Goal: Task Accomplishment & Management: Complete application form

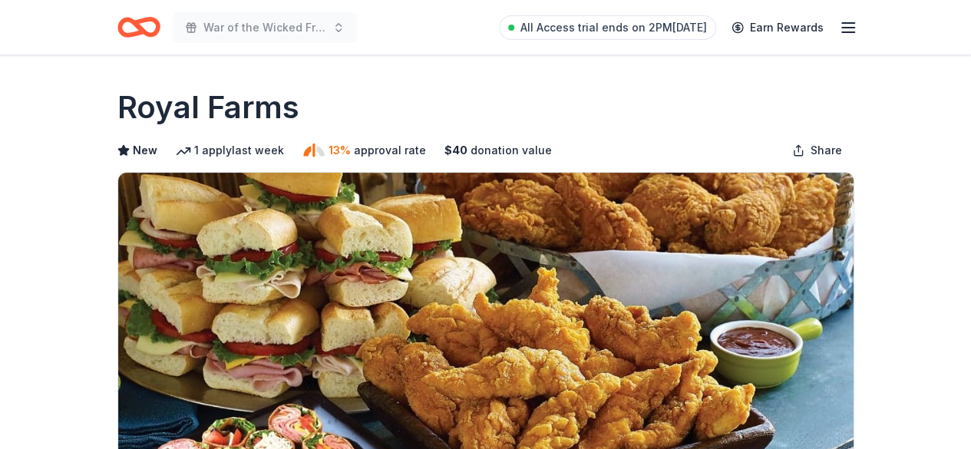
click at [155, 20] on icon "Home" at bounding box center [146, 26] width 24 height 15
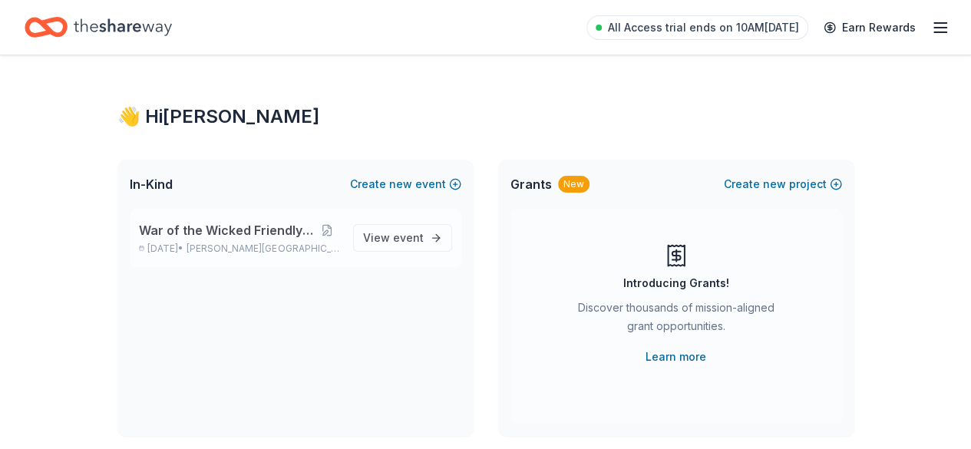
click at [289, 240] on div "War of the Wicked Friendly 10uC Nov 01, 2025 • Hamilton Township, NJ" at bounding box center [240, 238] width 202 height 34
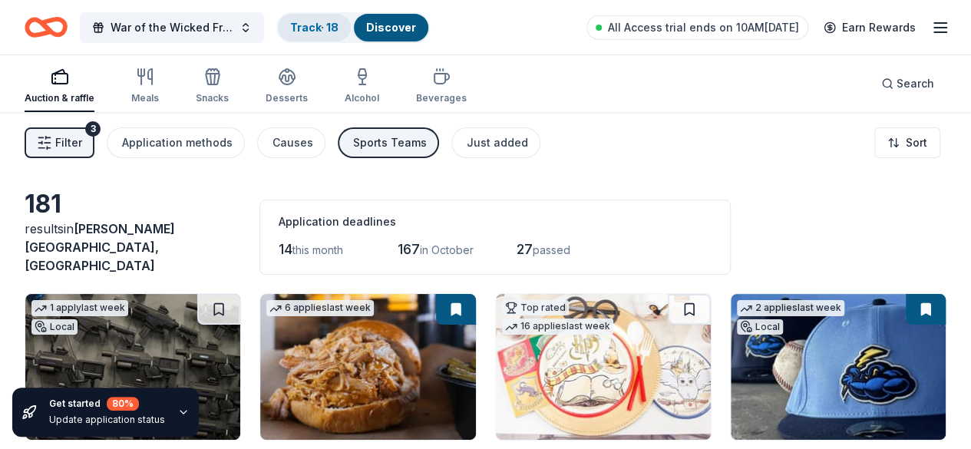
click at [320, 25] on link "Track · 18" at bounding box center [314, 27] width 48 height 13
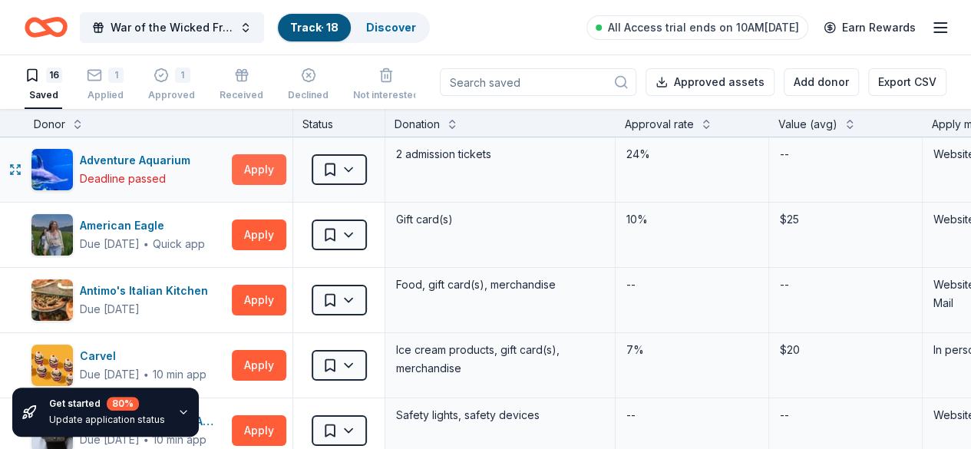
click at [274, 170] on button "Apply" at bounding box center [259, 169] width 55 height 31
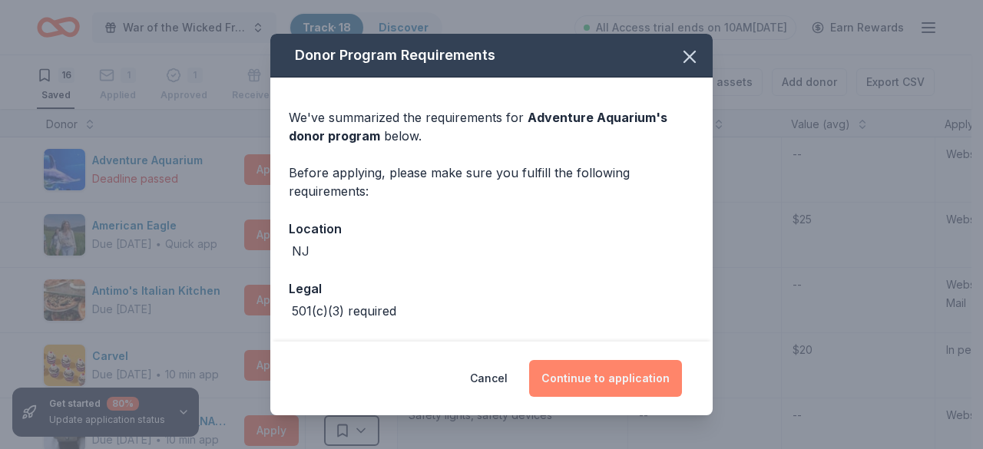
click at [626, 379] on button "Continue to application" at bounding box center [605, 378] width 153 height 37
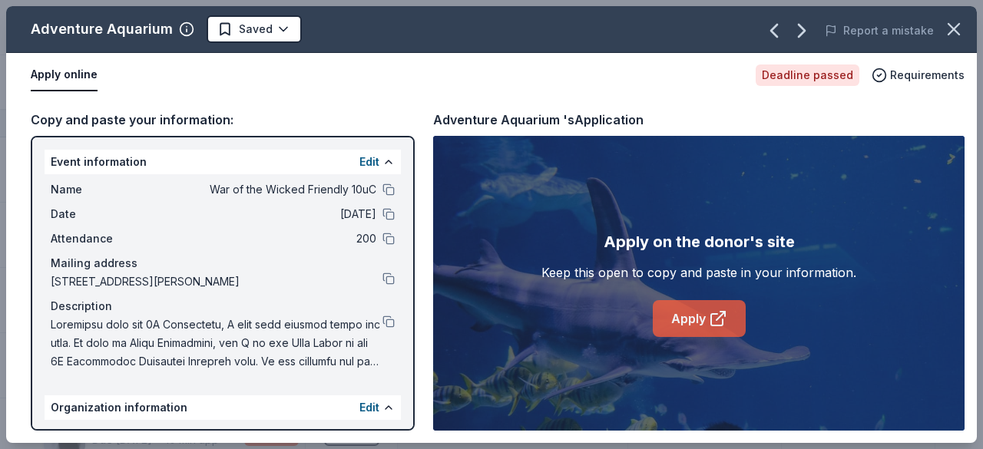
click at [666, 316] on link "Apply" at bounding box center [699, 318] width 93 height 37
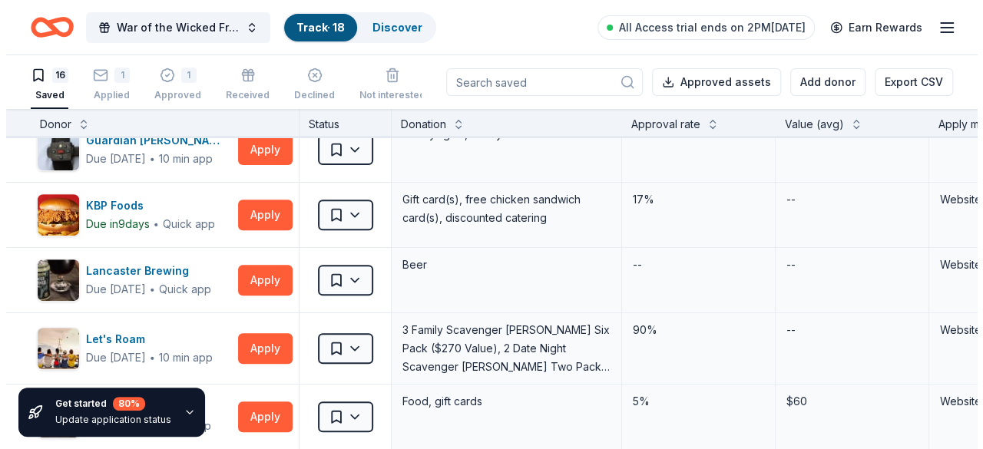
scroll to position [563, 0]
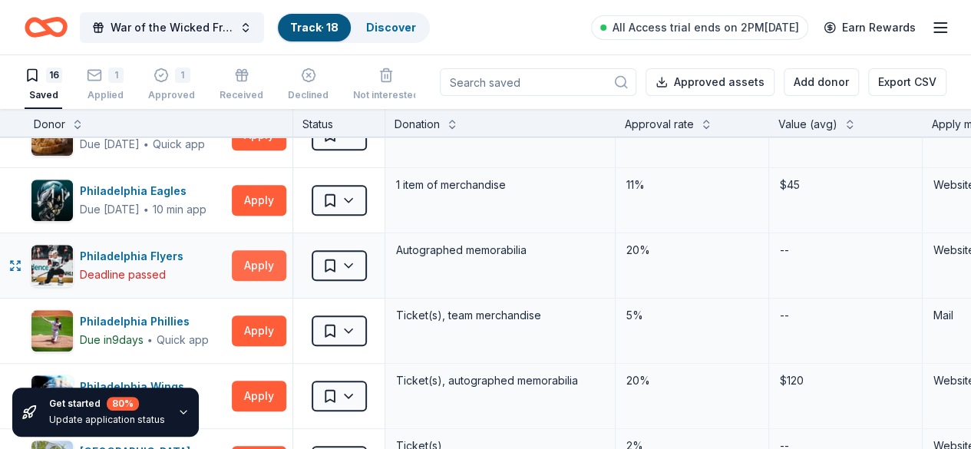
click at [286, 263] on button "Apply" at bounding box center [259, 265] width 55 height 31
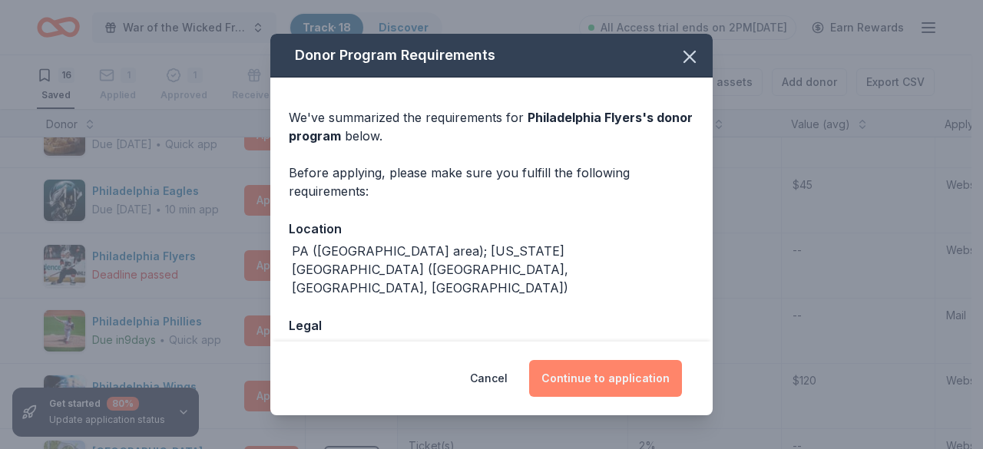
click at [594, 384] on button "Continue to application" at bounding box center [605, 378] width 153 height 37
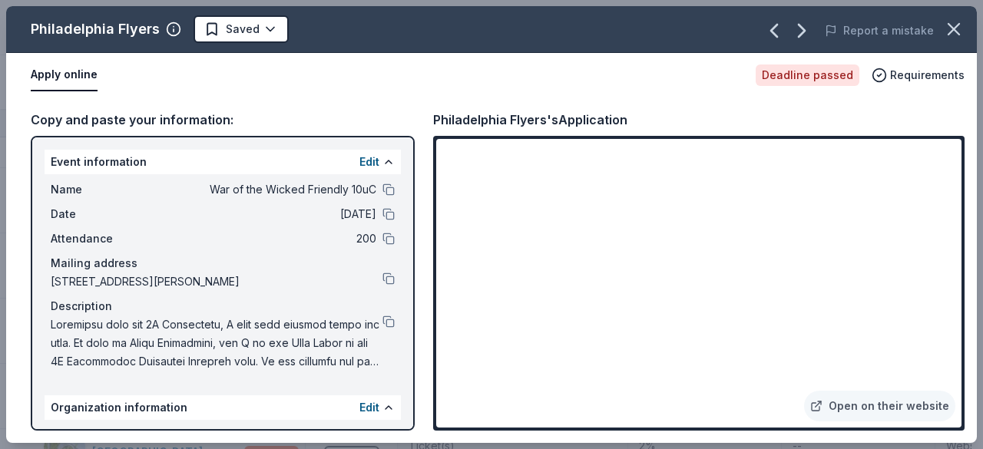
drag, startPoint x: 552, startPoint y: 121, endPoint x: 501, endPoint y: 117, distance: 51.6
click at [533, 127] on div "Philadelphia Flyers's Application" at bounding box center [530, 120] width 194 height 20
click at [900, 408] on link "Open on their website" at bounding box center [879, 406] width 151 height 31
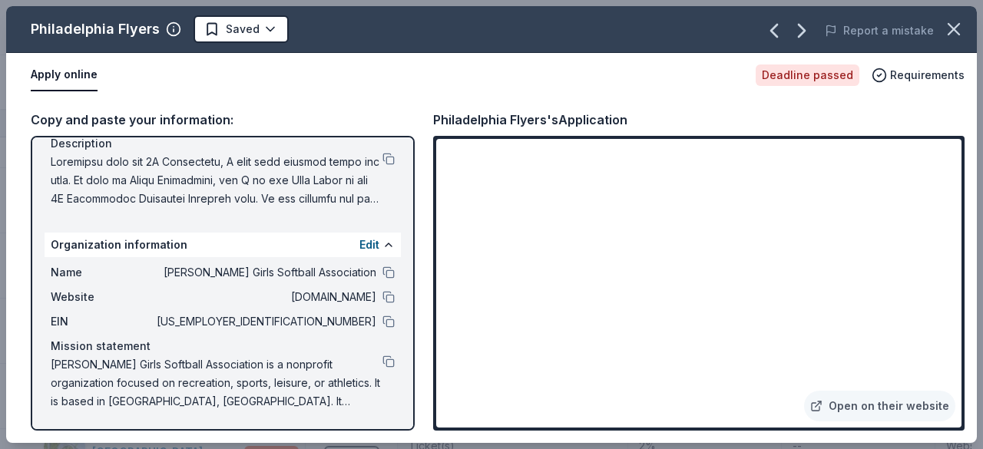
drag, startPoint x: 630, startPoint y: 123, endPoint x: 477, endPoint y: 117, distance: 152.9
click at [479, 117] on div "Philadelphia Flyers's Application" at bounding box center [698, 120] width 531 height 20
click at [476, 117] on div "Philadelphia Flyers's Application" at bounding box center [530, 120] width 194 height 20
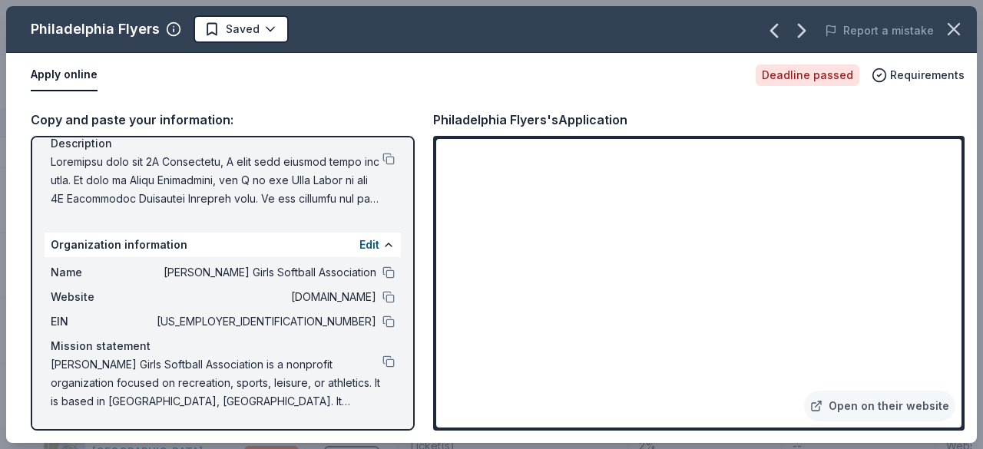
click at [475, 117] on div "Philadelphia Flyers's Application" at bounding box center [530, 120] width 194 height 20
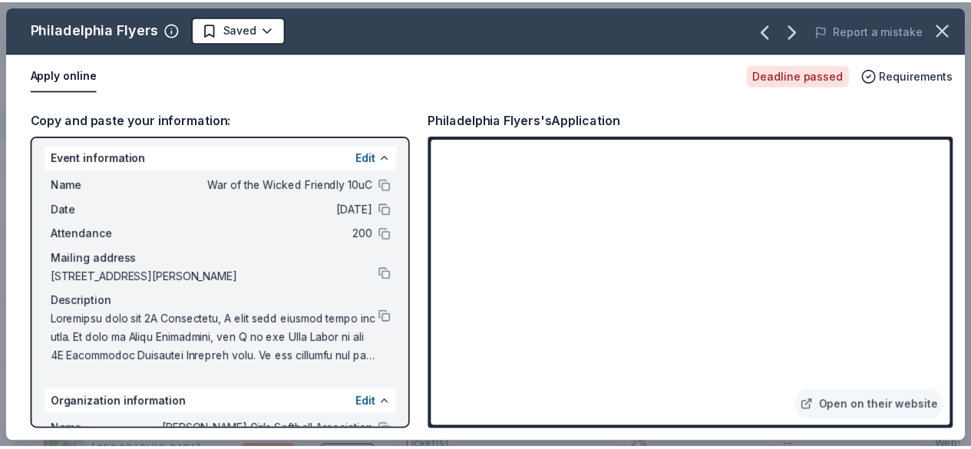
scroll to position [0, 0]
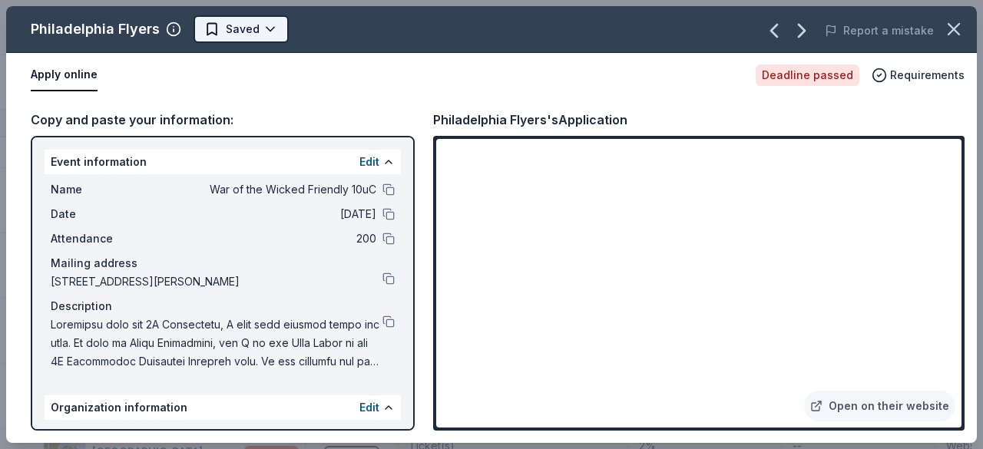
click at [224, 30] on html "War of the Wicked Friendly 10uC Track · 18 Discover All Access trial ends on 2P…" at bounding box center [491, 224] width 983 height 449
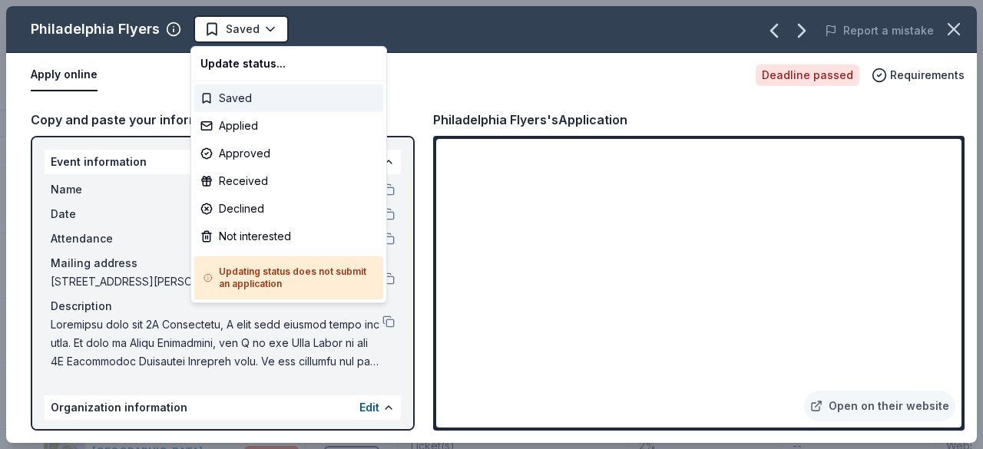
click at [298, 104] on div "Saved" at bounding box center [288, 98] width 189 height 28
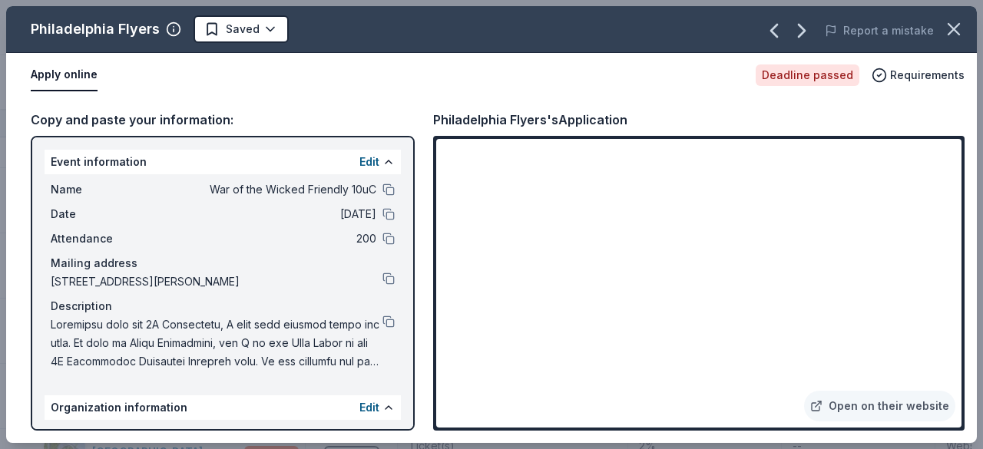
click at [503, 114] on div "Philadelphia Flyers's Application" at bounding box center [530, 120] width 194 height 20
click at [237, 28] on html "War of the Wicked Friendly 10uC Track · 18 Discover All Access trial ends on 2P…" at bounding box center [491, 224] width 983 height 449
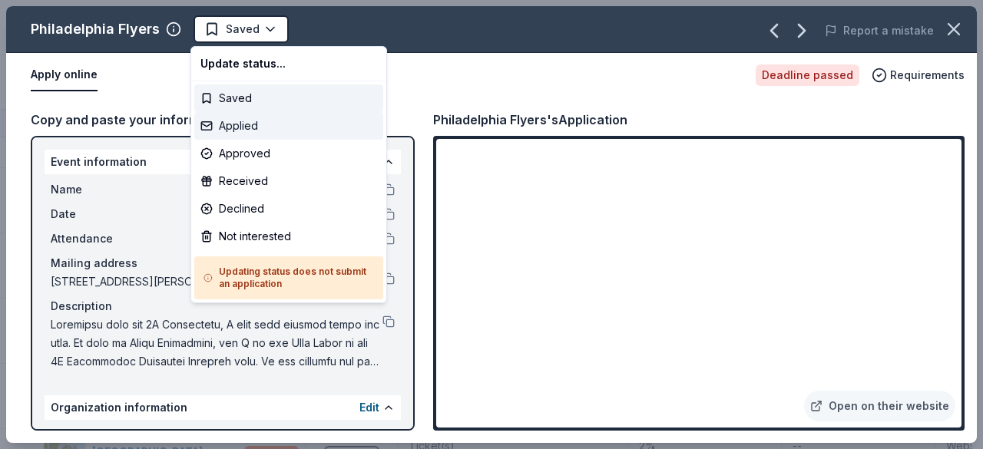
click at [256, 130] on div "Applied" at bounding box center [288, 126] width 189 height 28
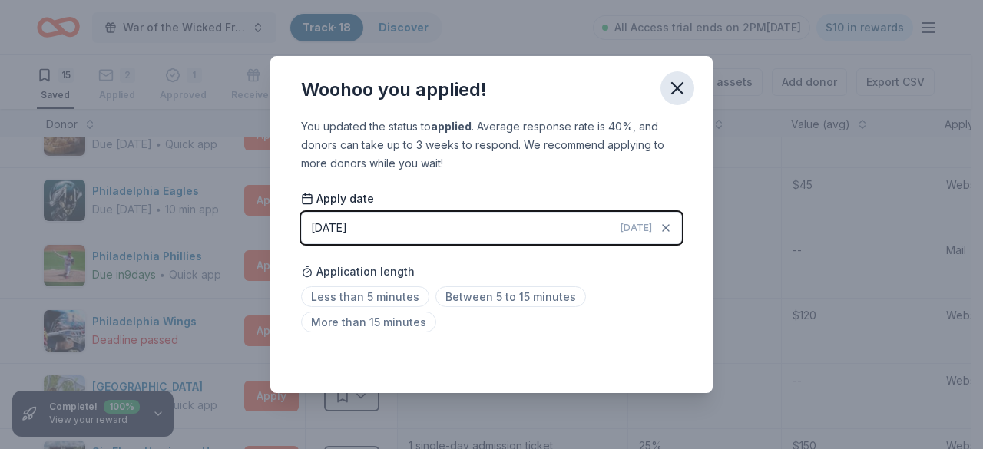
click at [677, 102] on button "button" at bounding box center [677, 88] width 34 height 34
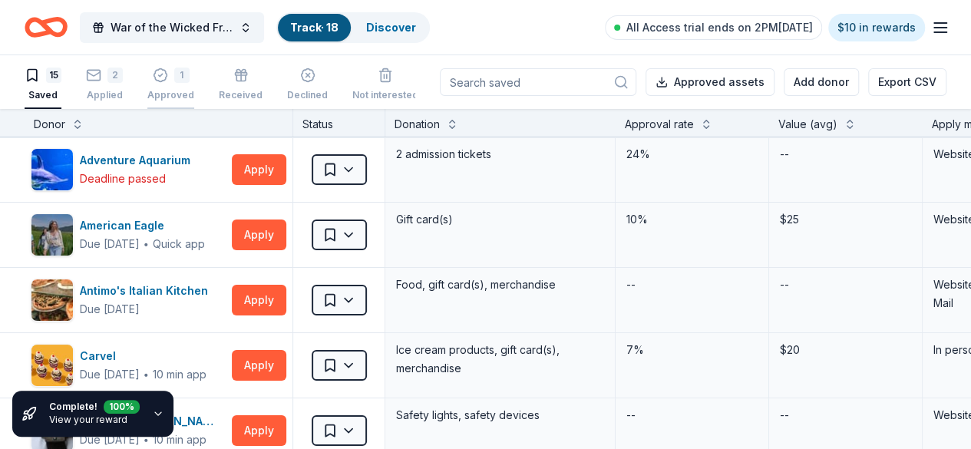
click at [166, 86] on div "1 Approved" at bounding box center [170, 85] width 47 height 34
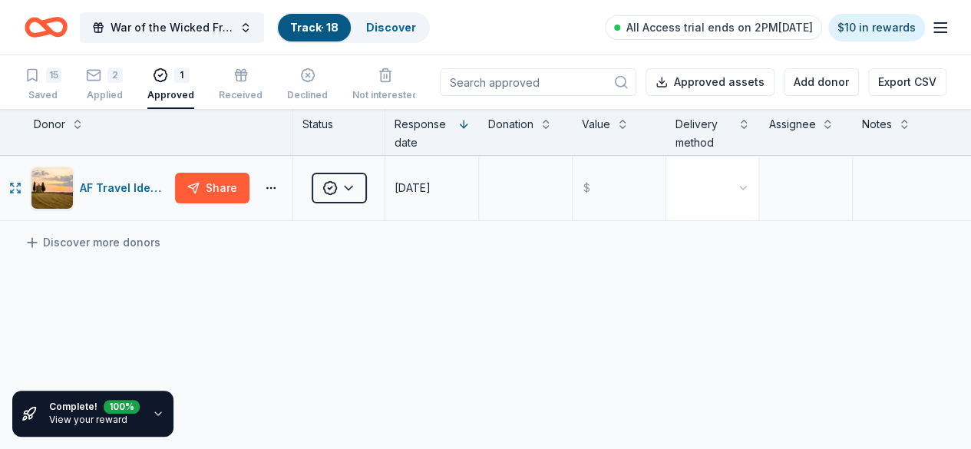
click at [734, 191] on html "War of the Wicked Friendly 10uC Track · 18 Discover All Access trial ends on 2P…" at bounding box center [485, 224] width 971 height 449
click at [123, 99] on div "Applied" at bounding box center [104, 95] width 37 height 12
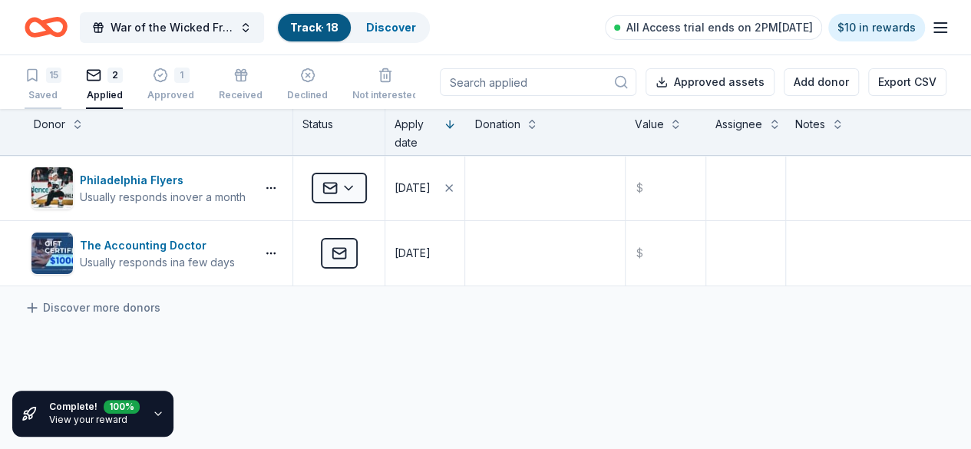
click at [60, 93] on div "Saved" at bounding box center [43, 95] width 37 height 12
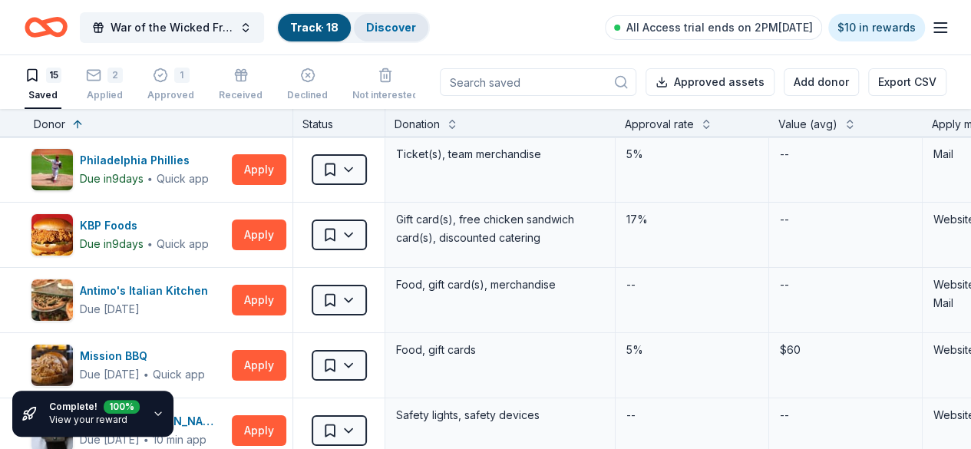
click at [397, 25] on link "Discover" at bounding box center [391, 27] width 50 height 13
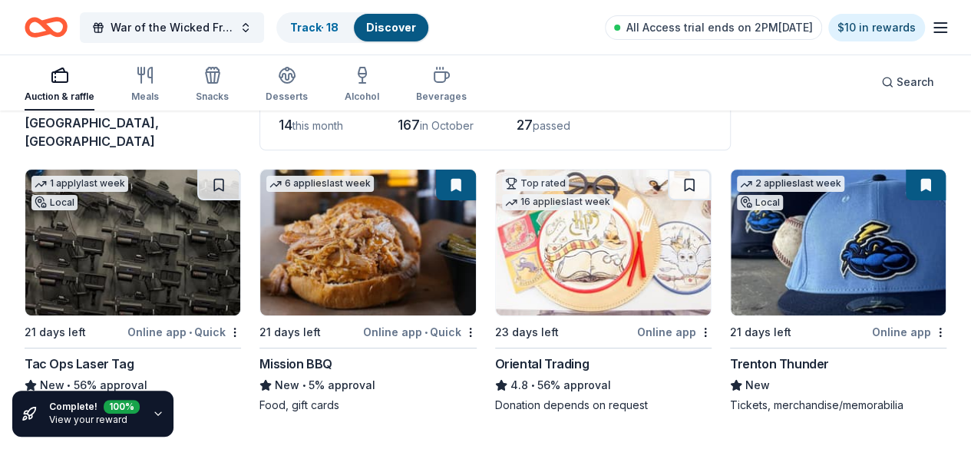
scroll to position [149, 0]
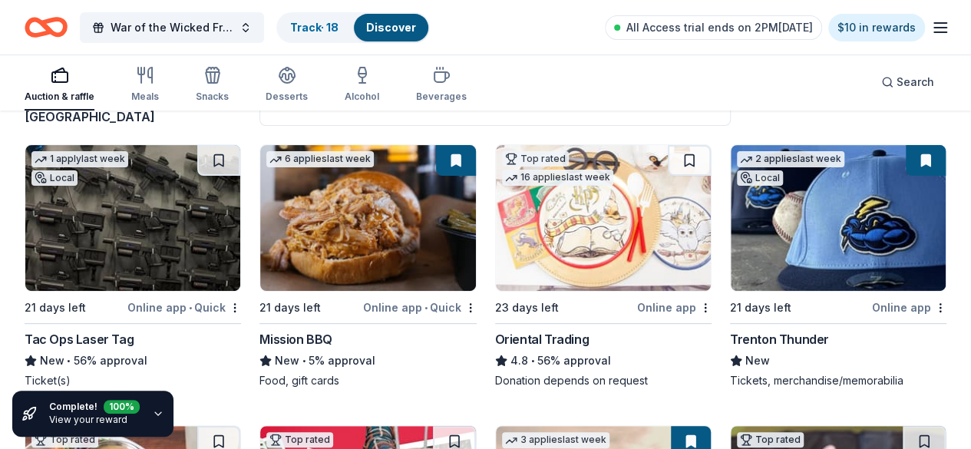
click at [197, 146] on button at bounding box center [218, 160] width 43 height 31
click at [116, 190] on img at bounding box center [132, 218] width 215 height 146
click at [637, 298] on div "Online app" at bounding box center [674, 307] width 74 height 19
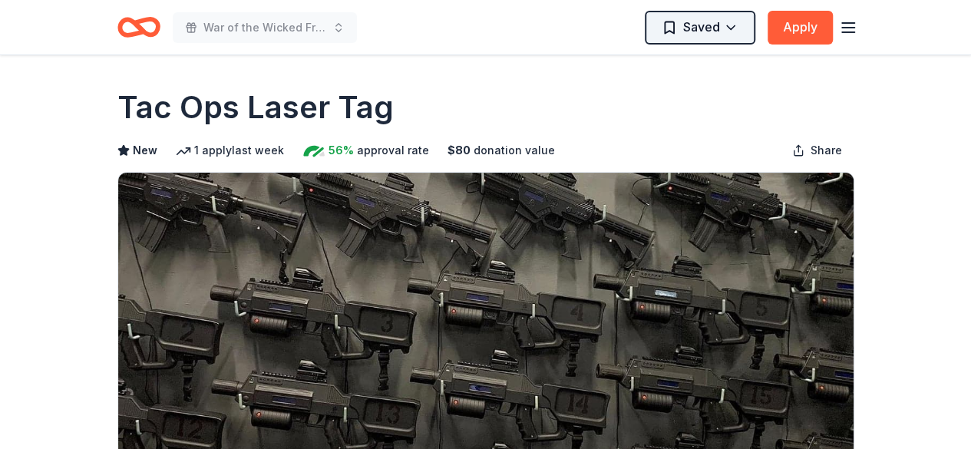
click at [727, 20] on html "War of the Wicked Friendly 10uC Saved Apply Due in 21 days Share Tac Ops Laser …" at bounding box center [485, 224] width 971 height 449
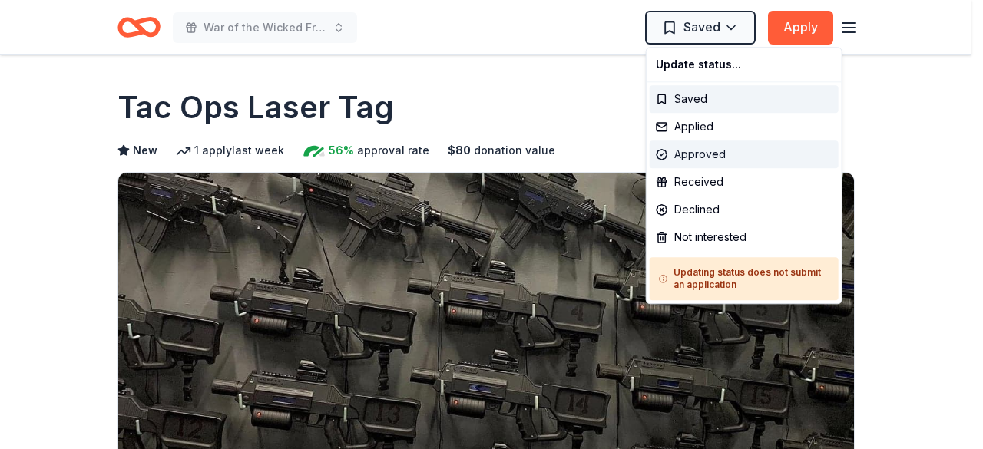
click at [717, 147] on div "Approved" at bounding box center [743, 154] width 189 height 28
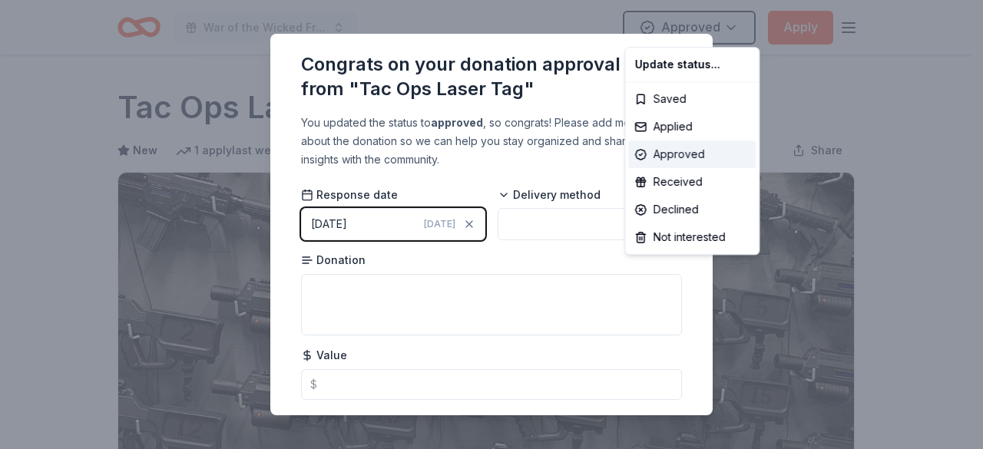
click at [669, 153] on div "Approved" at bounding box center [691, 154] width 127 height 28
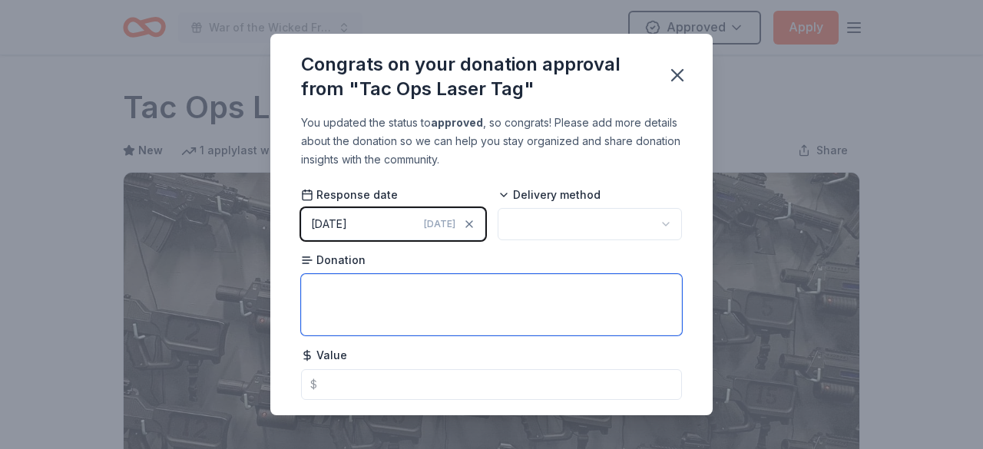
click at [443, 288] on textarea at bounding box center [491, 304] width 381 height 61
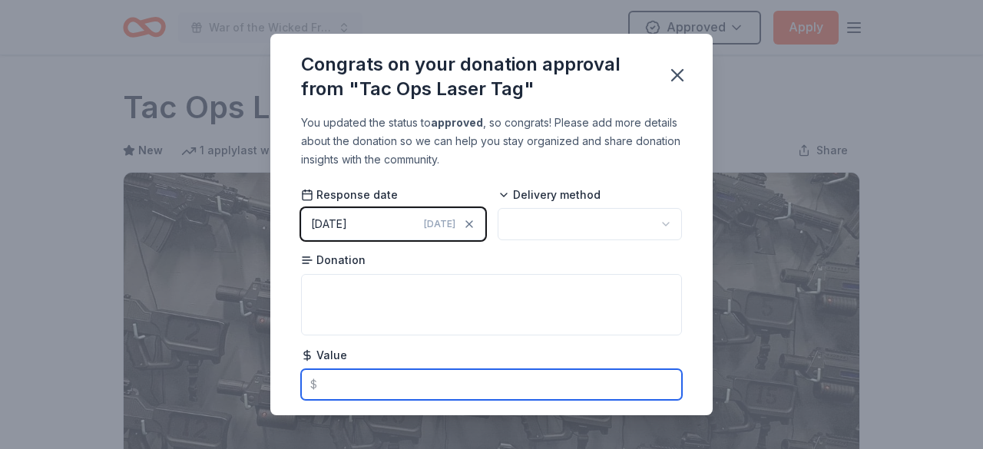
click at [383, 392] on input "text" at bounding box center [491, 384] width 381 height 31
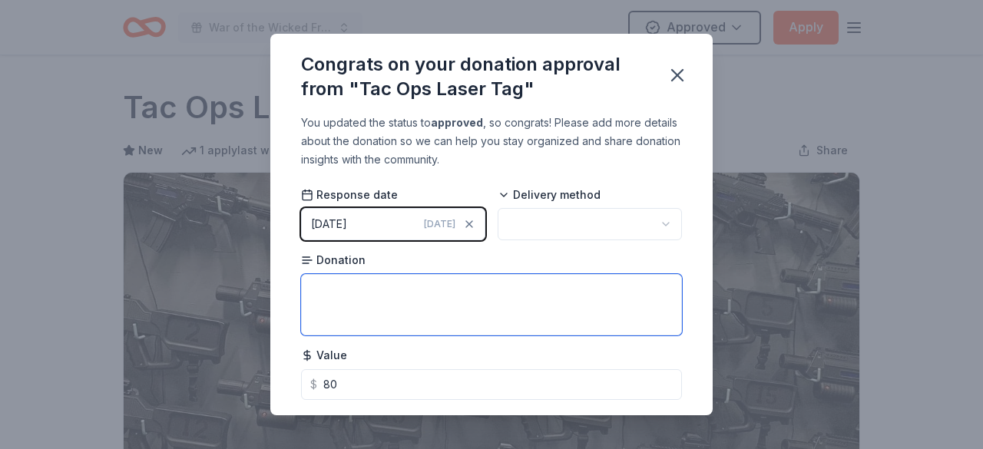
type input "80.00"
click at [367, 309] on textarea at bounding box center [491, 304] width 381 height 61
click at [375, 293] on textarea "Laser Tag" at bounding box center [491, 304] width 381 height 61
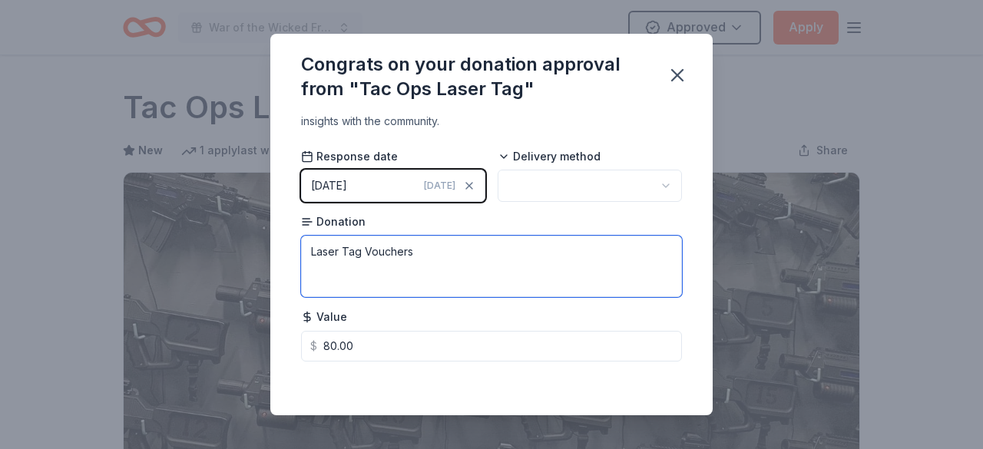
type textarea "Laser Tag Vouchers"
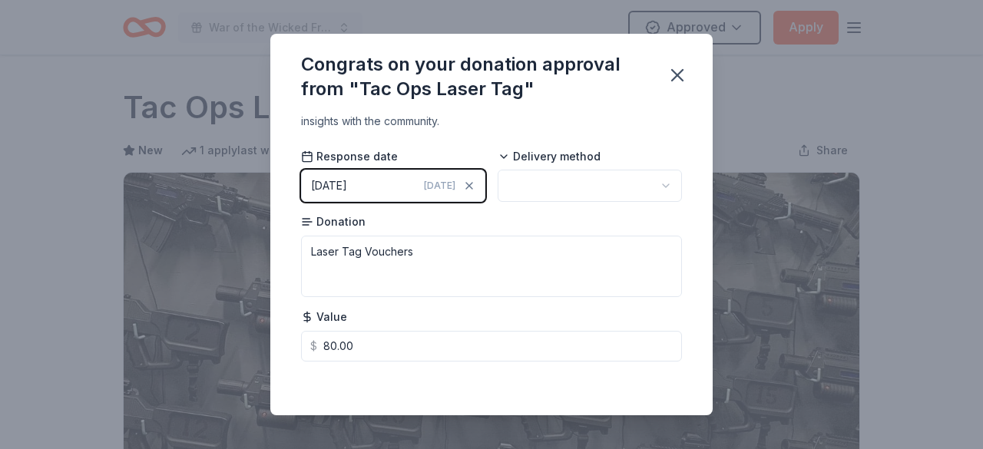
click at [624, 193] on html "War of the Wicked Friendly 10uC Approved Apply Due in 21 days Share Tac Ops Las…" at bounding box center [491, 224] width 983 height 449
drag, startPoint x: 574, startPoint y: 279, endPoint x: 143, endPoint y: 262, distance: 431.8
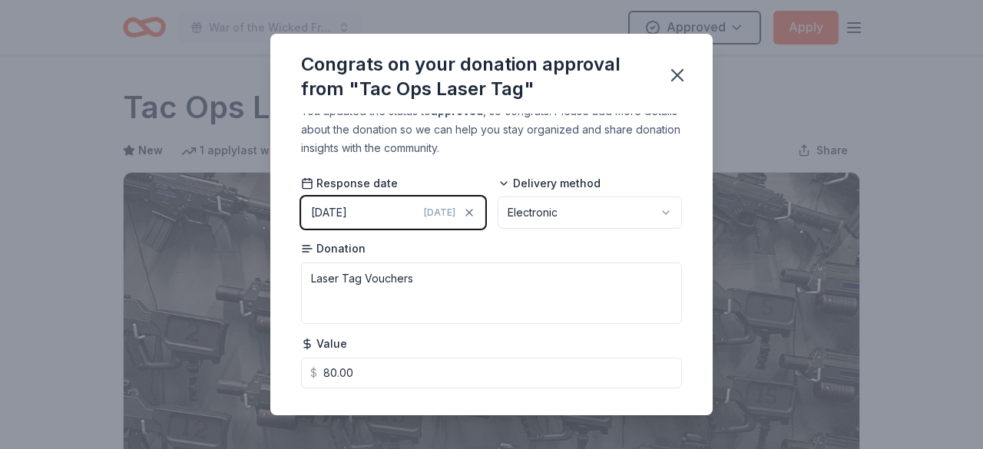
scroll to position [0, 0]
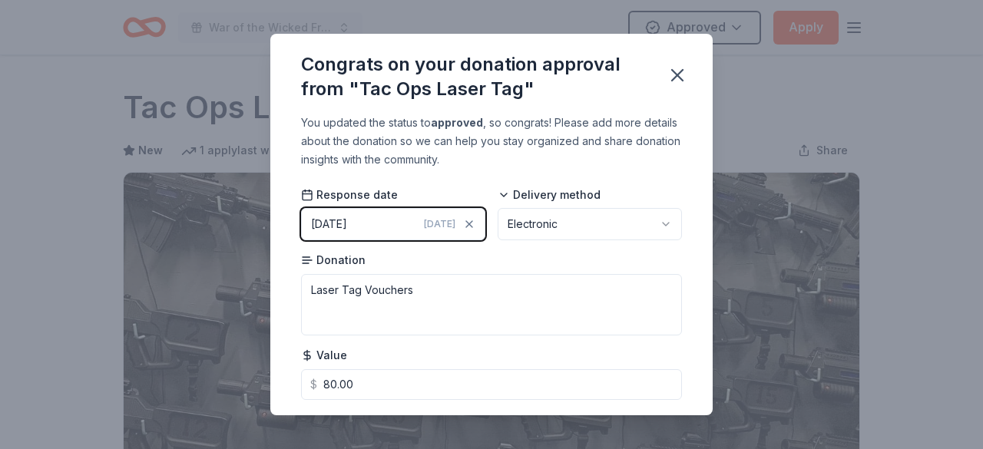
click at [394, 133] on div "You updated the status to approved , so congrats! Please add more details about…" at bounding box center [491, 141] width 381 height 55
click at [497, 124] on div "You updated the status to approved , so congrats! Please add more details about…" at bounding box center [491, 141] width 381 height 55
click at [615, 125] on div "You updated the status to approved , so congrats! Please add more details about…" at bounding box center [491, 141] width 381 height 55
click at [408, 231] on button "09/11/2025 Today" at bounding box center [393, 224] width 184 height 32
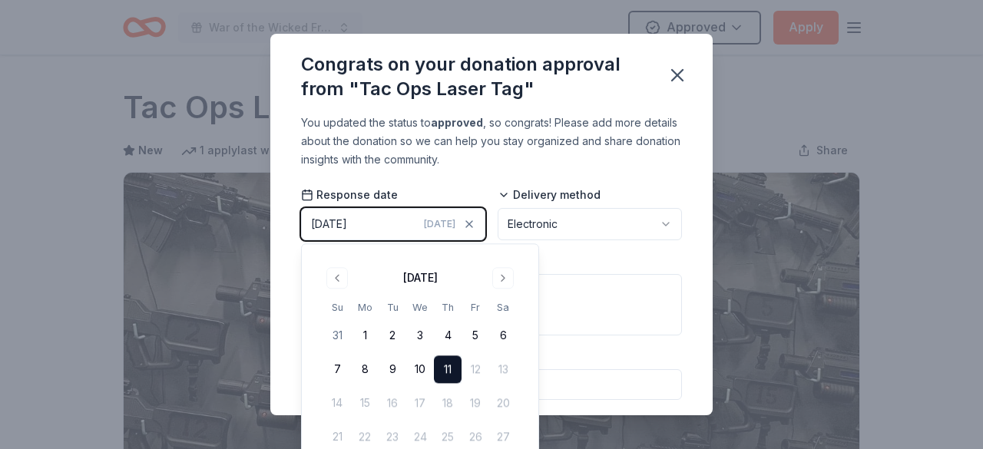
click at [547, 203] on div "Delivery method Electronic" at bounding box center [589, 214] width 184 height 54
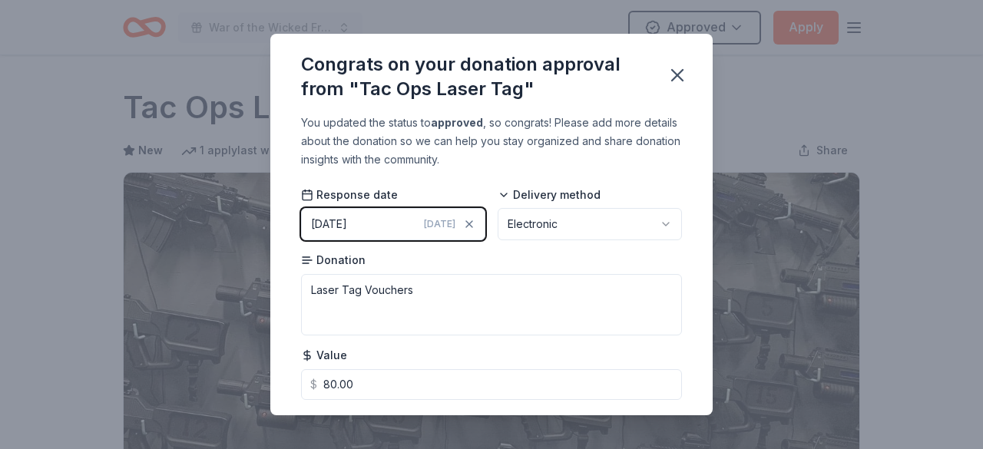
click at [550, 216] on html "War of the Wicked Friendly 10uC Approved Apply Due in 21 days Share Tac Ops Las…" at bounding box center [491, 224] width 983 height 449
click at [419, 289] on html "War of the Wicked Friendly 10uC Approved Apply Due in 21 days Share Tac Ops Las…" at bounding box center [491, 224] width 983 height 449
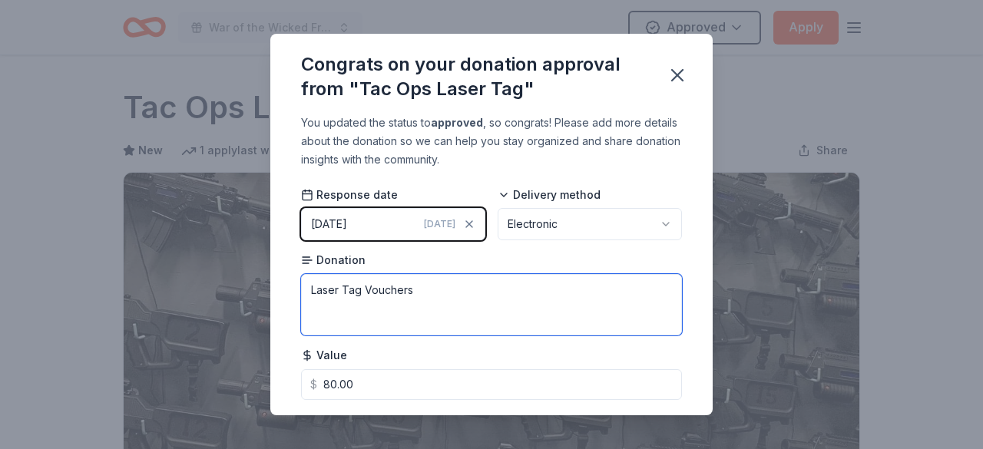
click at [418, 289] on textarea "Laser Tag Vouchers" at bounding box center [491, 304] width 381 height 61
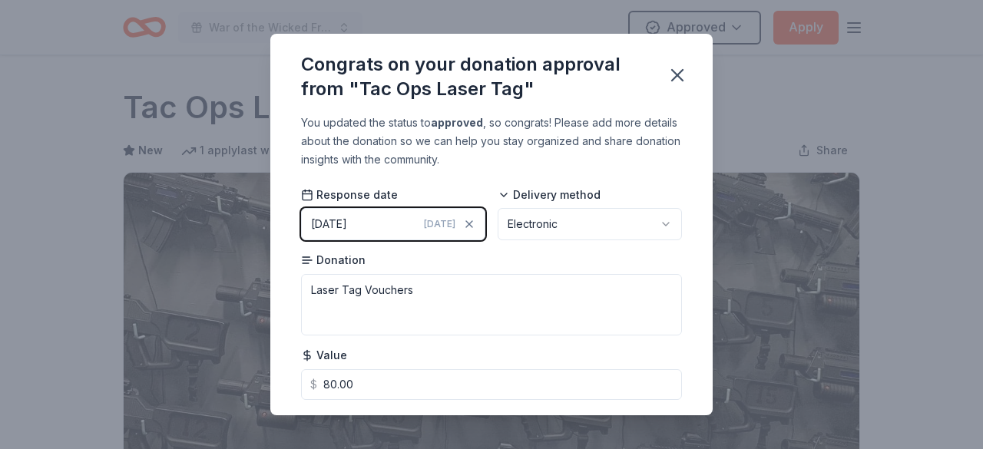
scroll to position [38, 0]
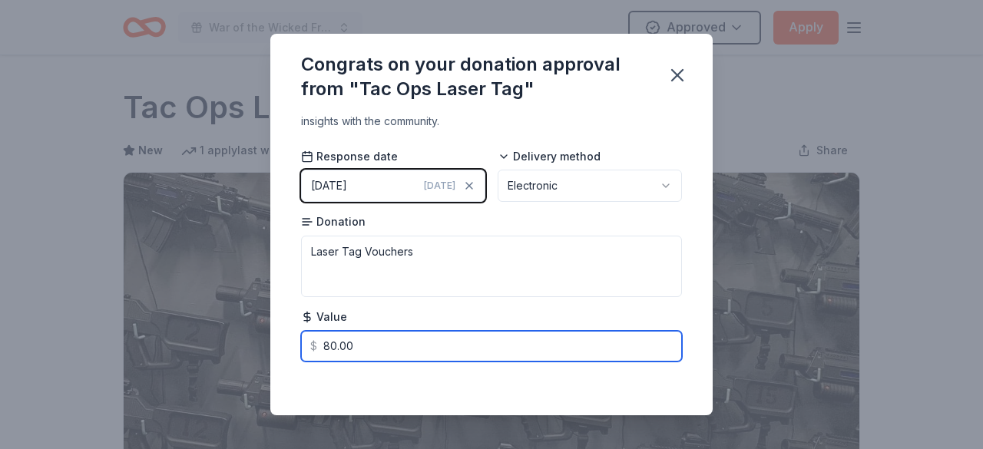
click at [524, 343] on input "80.00" at bounding box center [491, 346] width 381 height 31
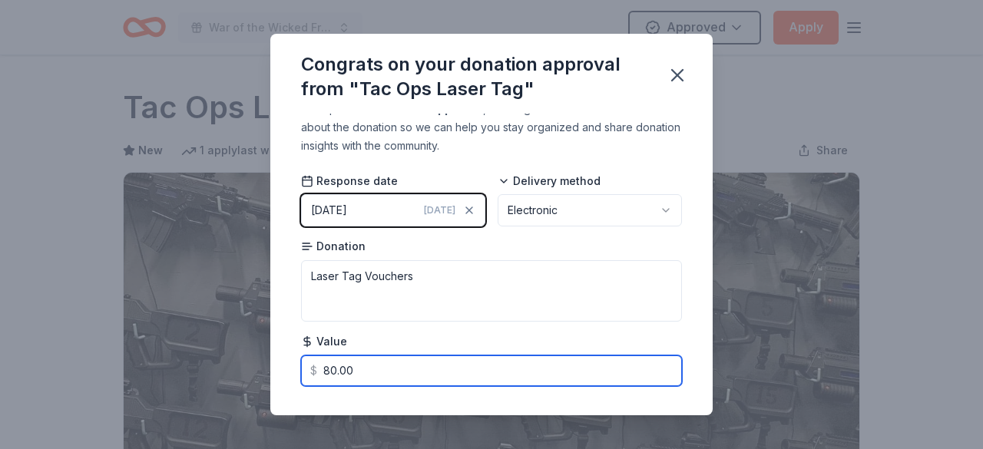
scroll to position [0, 0]
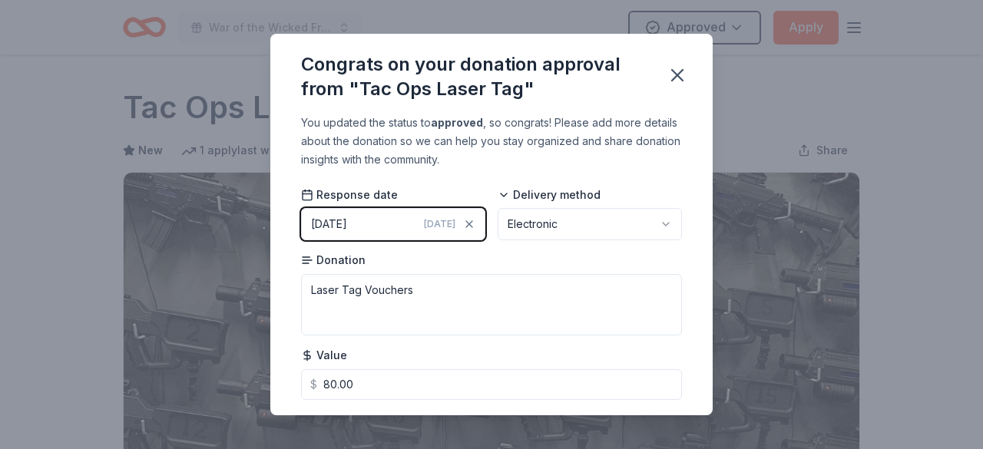
click at [547, 136] on div "You updated the status to approved , so congrats! Please add more details about…" at bounding box center [491, 141] width 381 height 55
click at [673, 78] on icon "button" at bounding box center [676, 74] width 21 height 21
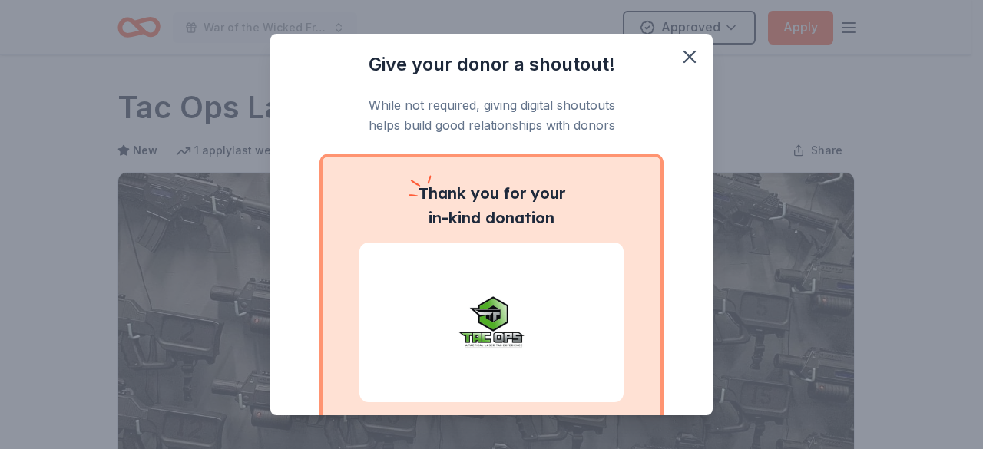
scroll to position [142, 0]
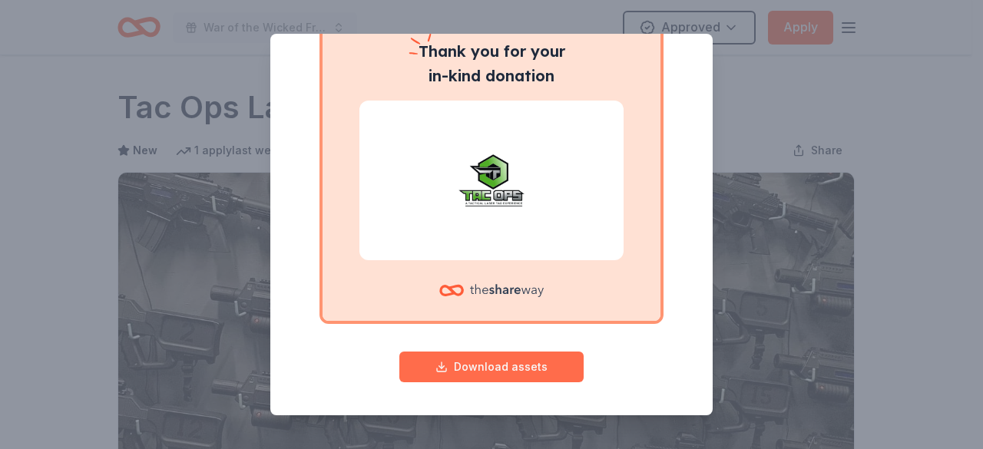
click at [508, 375] on button "Download assets" at bounding box center [491, 367] width 184 height 31
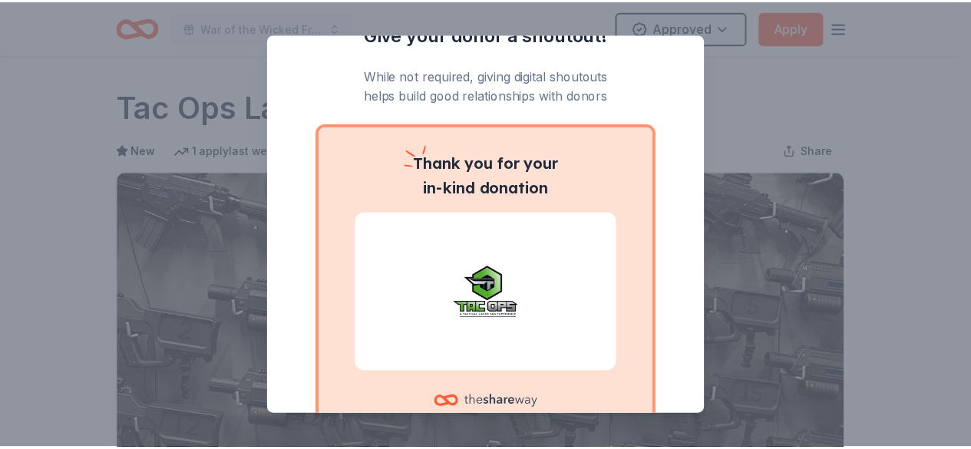
scroll to position [0, 0]
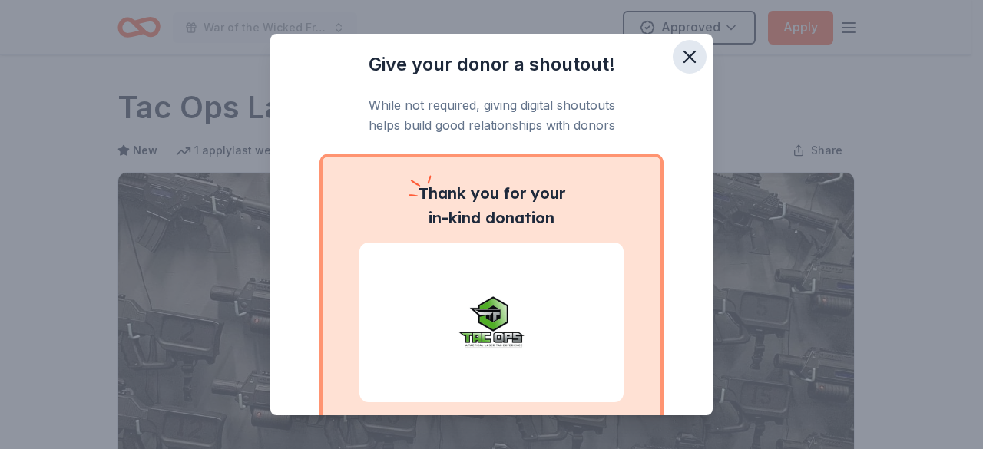
click at [679, 55] on icon "button" at bounding box center [689, 56] width 21 height 21
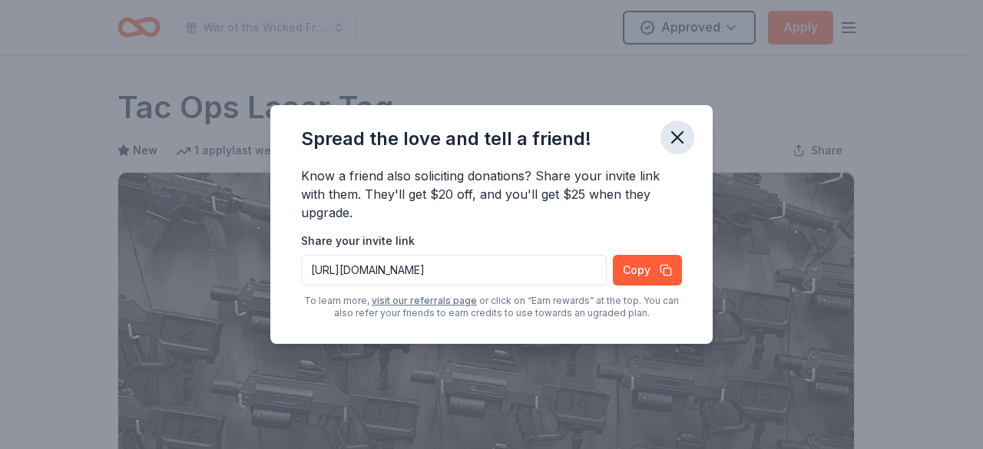
click at [678, 140] on icon "button" at bounding box center [676, 137] width 21 height 21
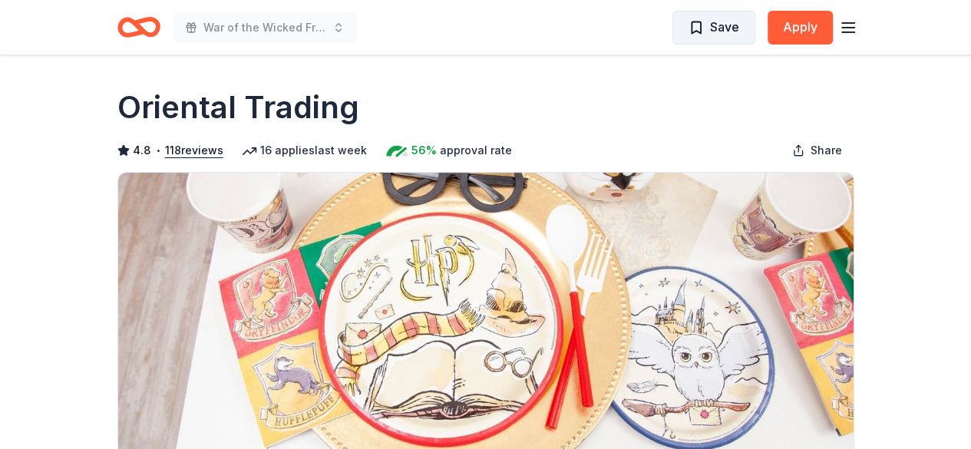
click at [725, 31] on span "Save" at bounding box center [724, 27] width 29 height 20
click at [685, 36] on html "War of the Wicked Friendly 10uC Saved Apply Due [DATE] Share Oriental Trading 4…" at bounding box center [485, 224] width 971 height 449
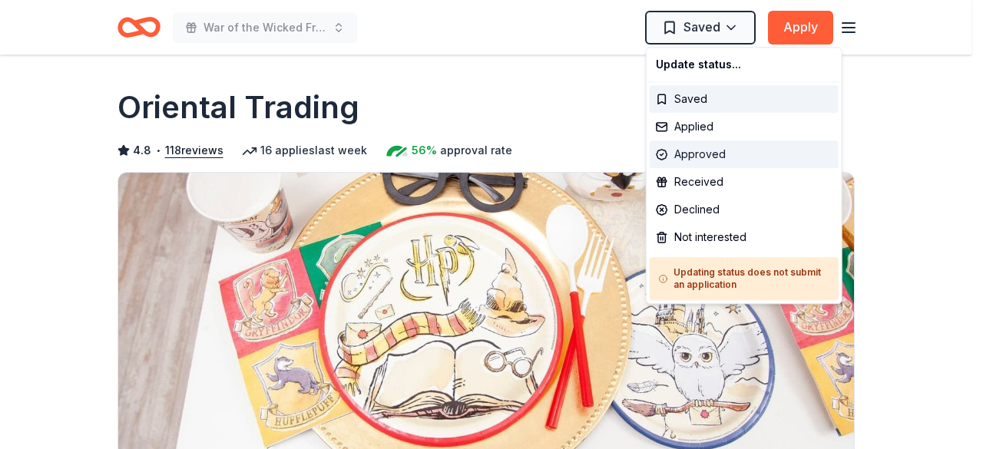
click at [699, 151] on div "Approved" at bounding box center [743, 154] width 189 height 28
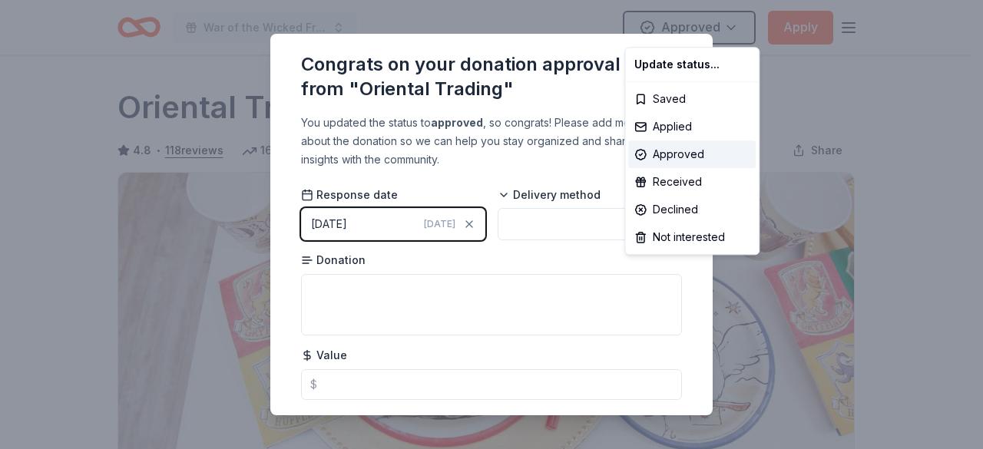
click at [398, 297] on html "War of the Wicked Friendly 10uC Approved Apply Due [DATE] Share Oriental Tradin…" at bounding box center [491, 224] width 983 height 449
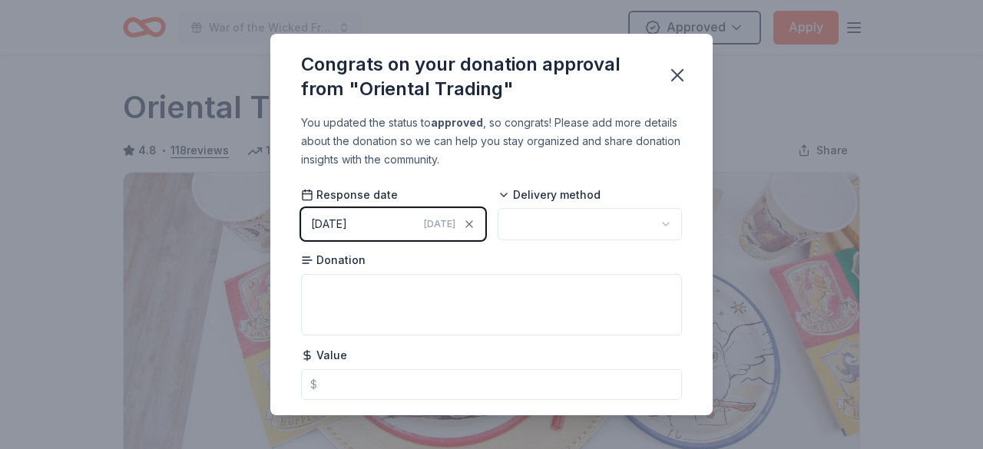
click at [626, 221] on html "War of the Wicked Friendly 10uC Approved Apply Due [DATE] Share Oriental Tradin…" at bounding box center [491, 224] width 983 height 449
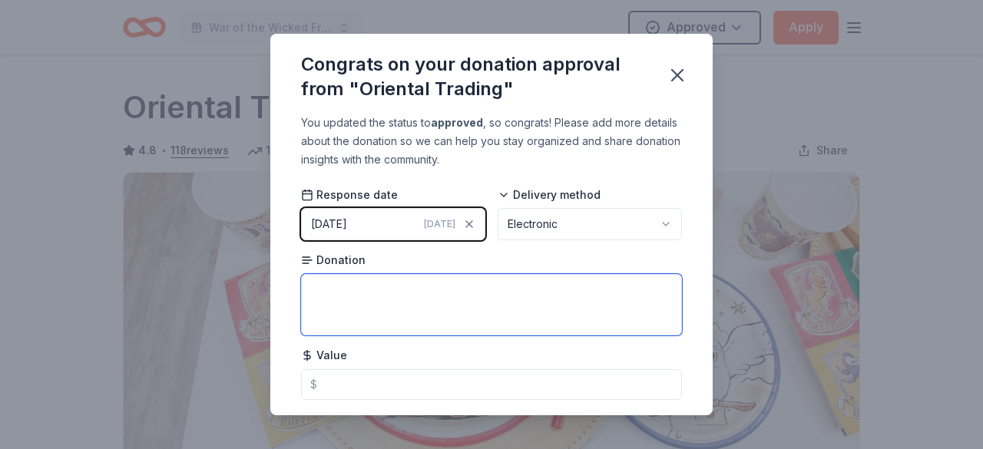
click at [448, 293] on textarea at bounding box center [491, 304] width 381 height 61
type textarea "25$ Gift Card"
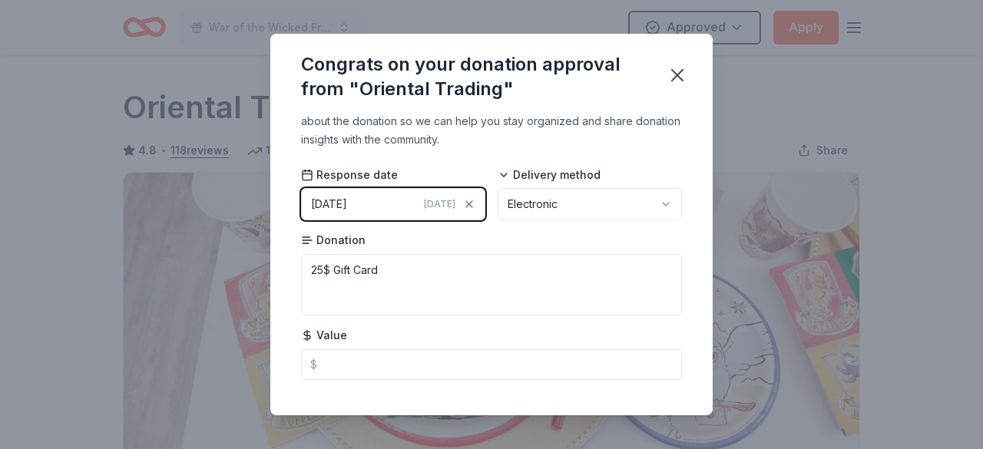
scroll to position [37, 0]
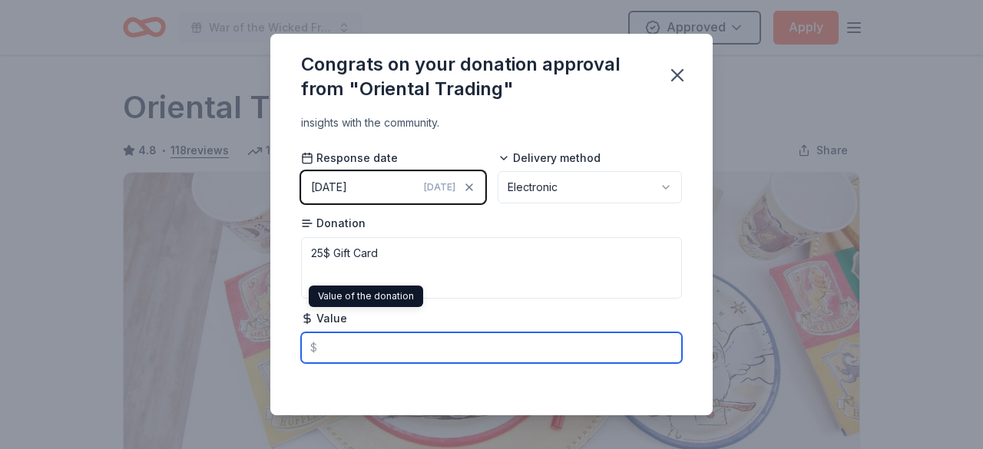
click at [330, 345] on input "text" at bounding box center [491, 347] width 381 height 31
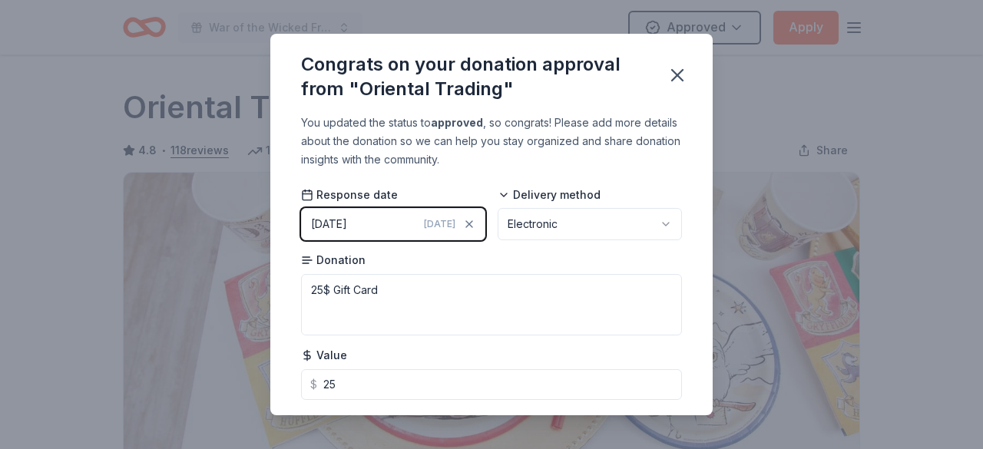
type input "25.00"
drag, startPoint x: 699, startPoint y: 316, endPoint x: 686, endPoint y: 358, distance: 44.0
click at [686, 359] on div "You updated the status to approved , so congrats! Please add more details about…" at bounding box center [491, 265] width 442 height 302
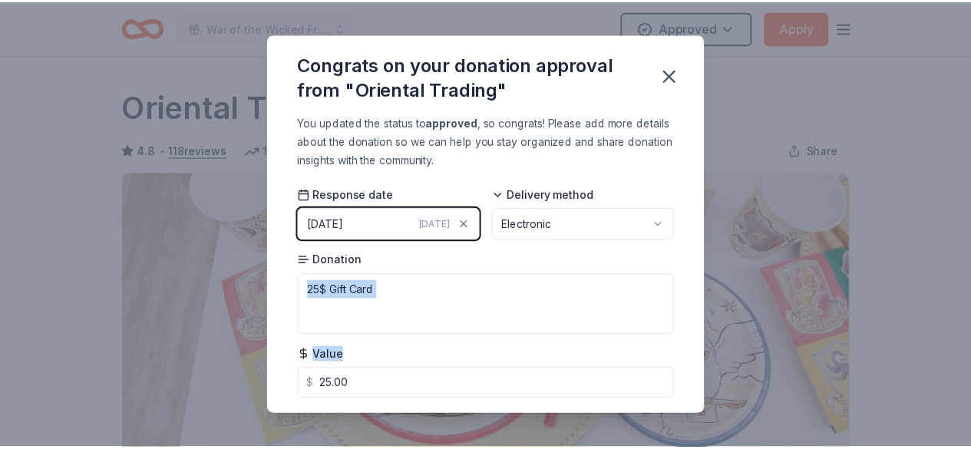
scroll to position [38, 0]
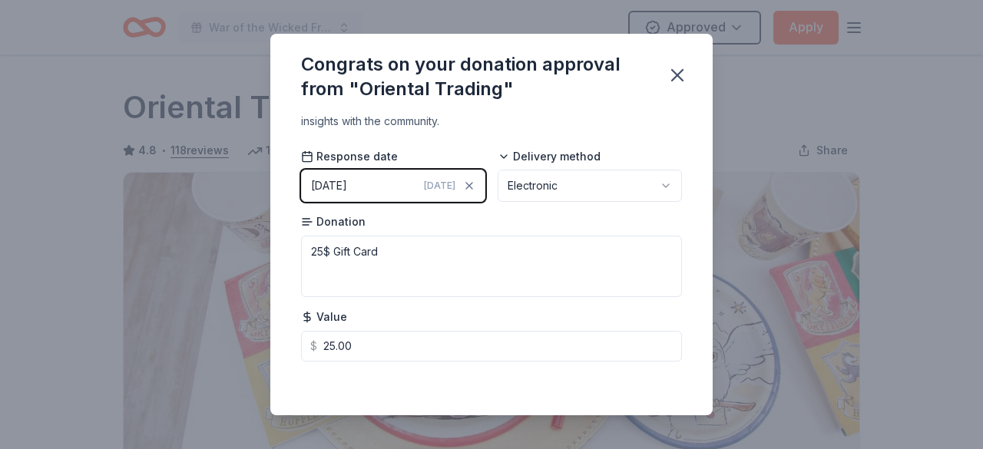
click at [634, 397] on div "You updated the status to approved , so congrats! Please add more details about…" at bounding box center [491, 265] width 442 height 302
click at [679, 74] on icon "button" at bounding box center [677, 75] width 11 height 11
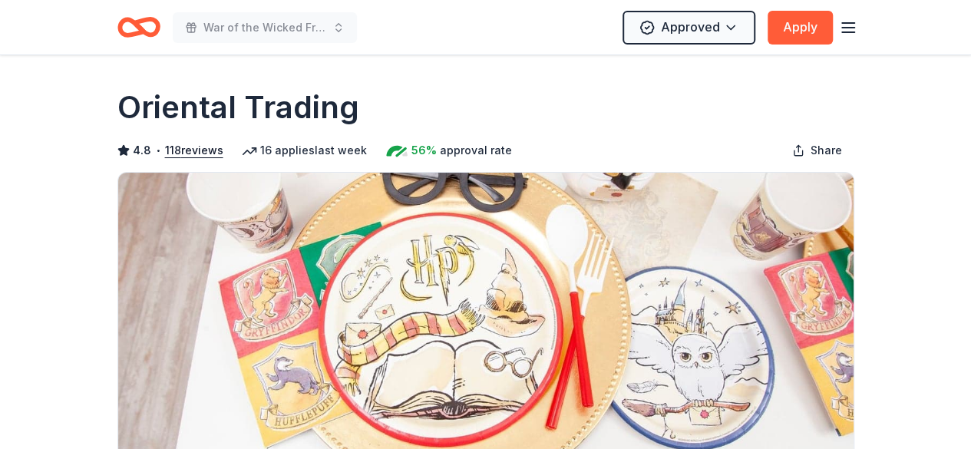
scroll to position [0, 0]
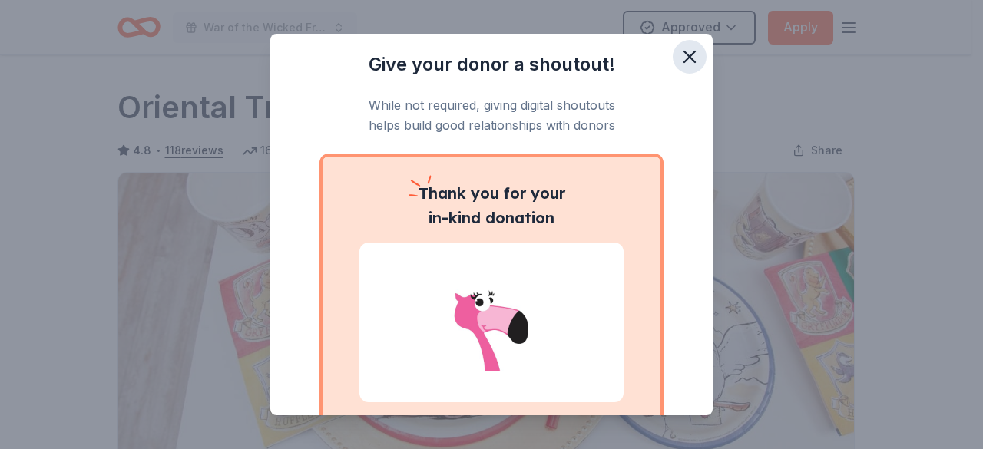
click at [679, 58] on icon "button" at bounding box center [689, 56] width 21 height 21
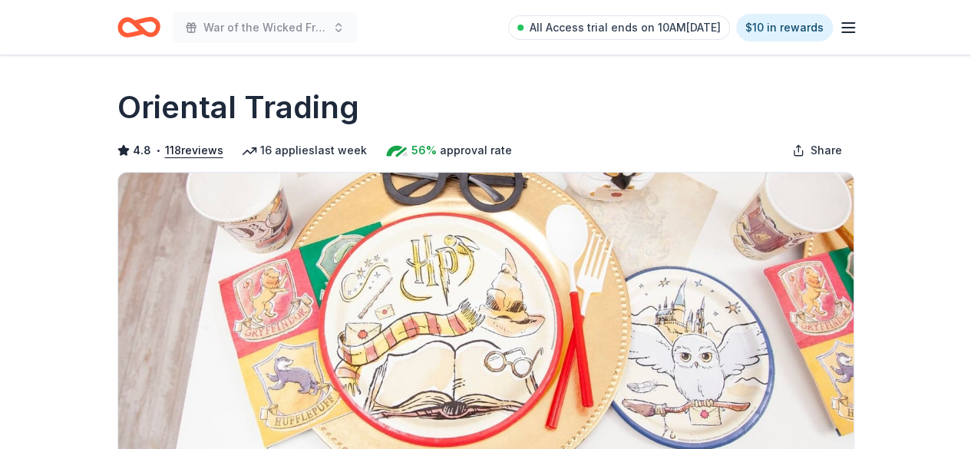
scroll to position [563, 0]
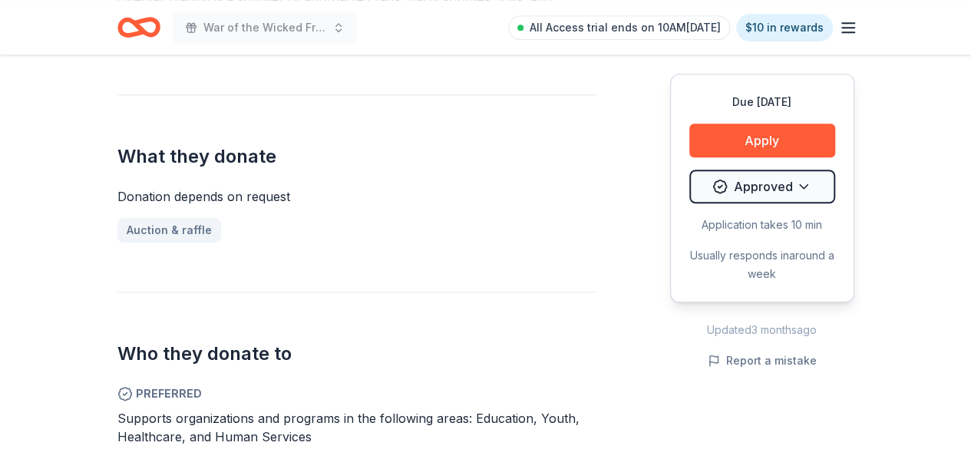
click at [147, 25] on icon "Home" at bounding box center [138, 27] width 43 height 36
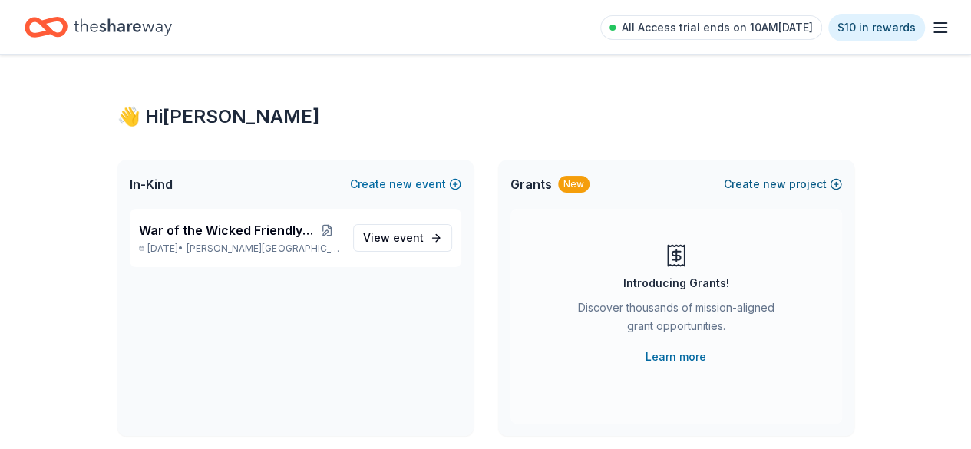
click at [769, 187] on span "new" at bounding box center [774, 184] width 23 height 18
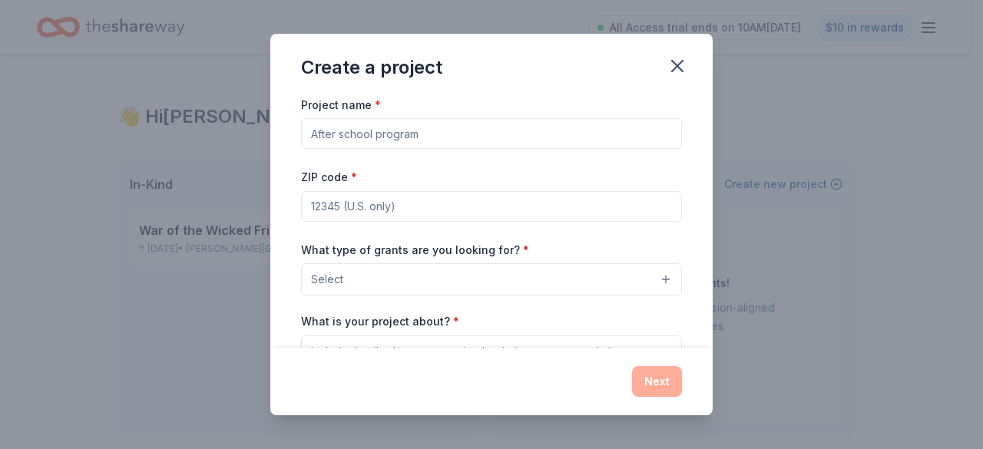
click at [381, 135] on input "Project name *" at bounding box center [491, 133] width 381 height 31
click at [435, 140] on input "Project name *" at bounding box center [491, 133] width 381 height 31
type input "Nationals Tournament"
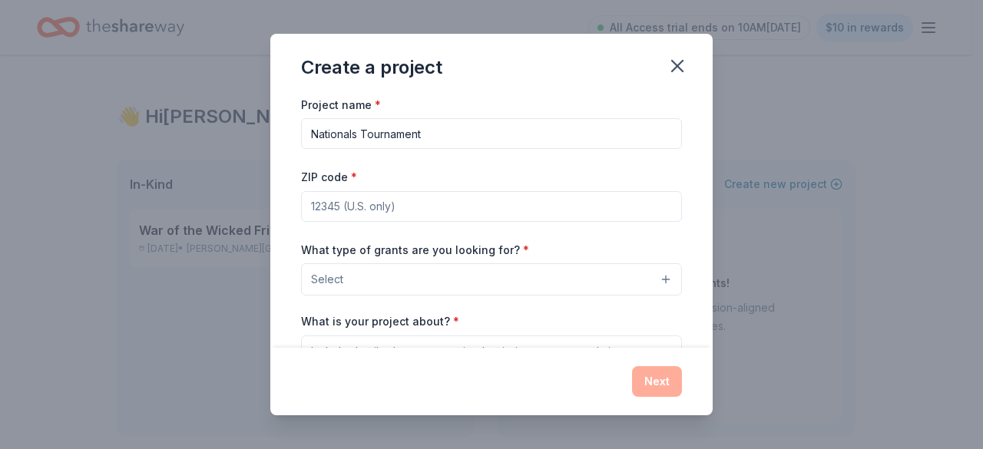
click at [403, 211] on input "ZIP code *" at bounding box center [491, 206] width 381 height 31
type input "08690"
click at [454, 286] on button "Select" at bounding box center [491, 279] width 381 height 32
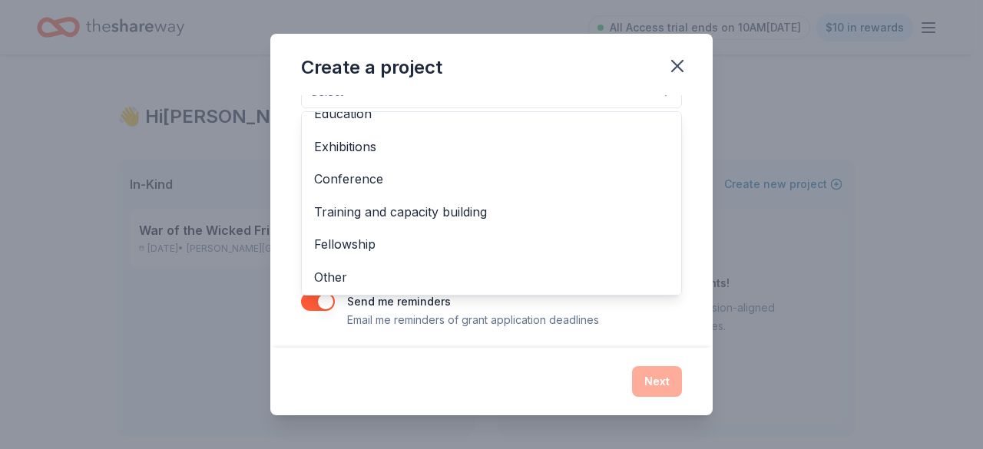
scroll to position [77, 0]
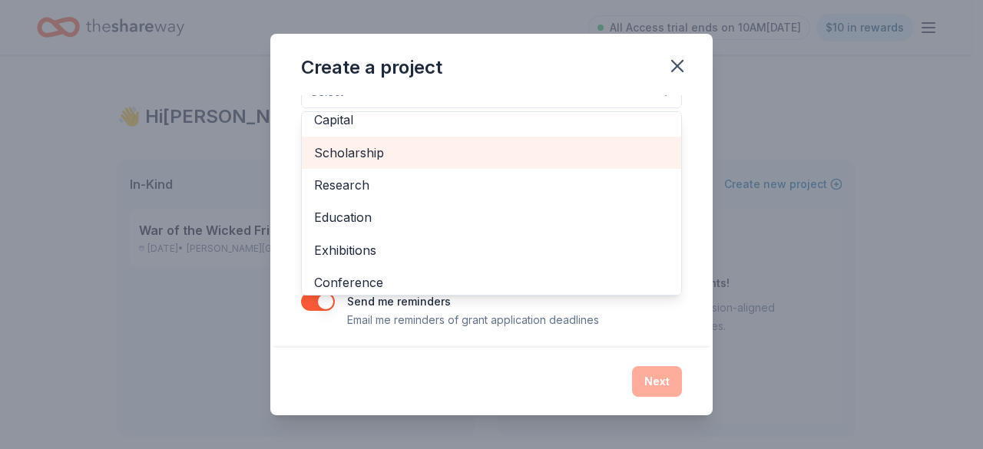
click at [344, 151] on span "Scholarship" at bounding box center [491, 153] width 355 height 20
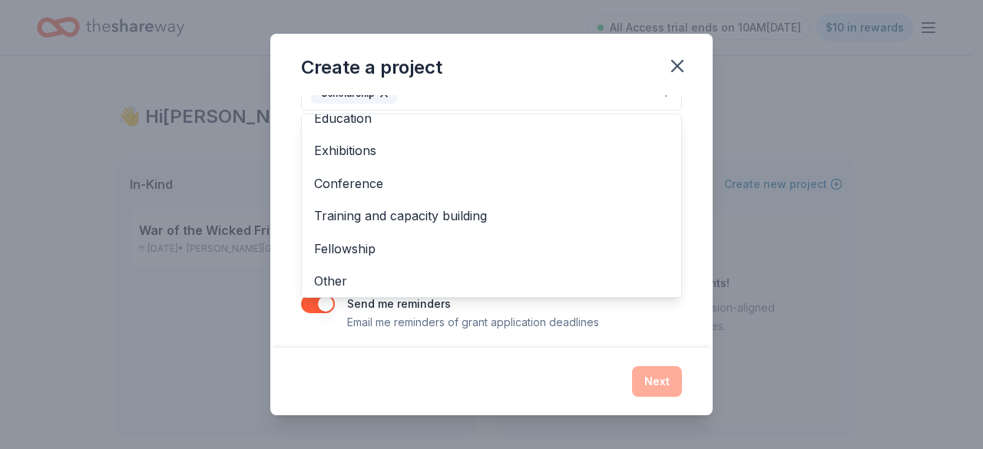
scroll to position [148, 0]
click at [473, 293] on div "Projects & programming General operations Capital Research Education Exhibition…" at bounding box center [491, 206] width 381 height 184
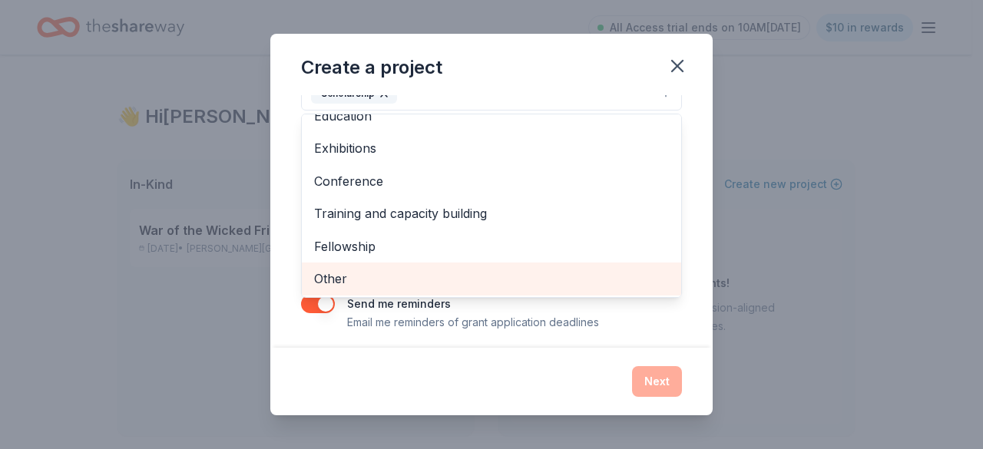
click at [467, 282] on span "Other" at bounding box center [491, 279] width 355 height 20
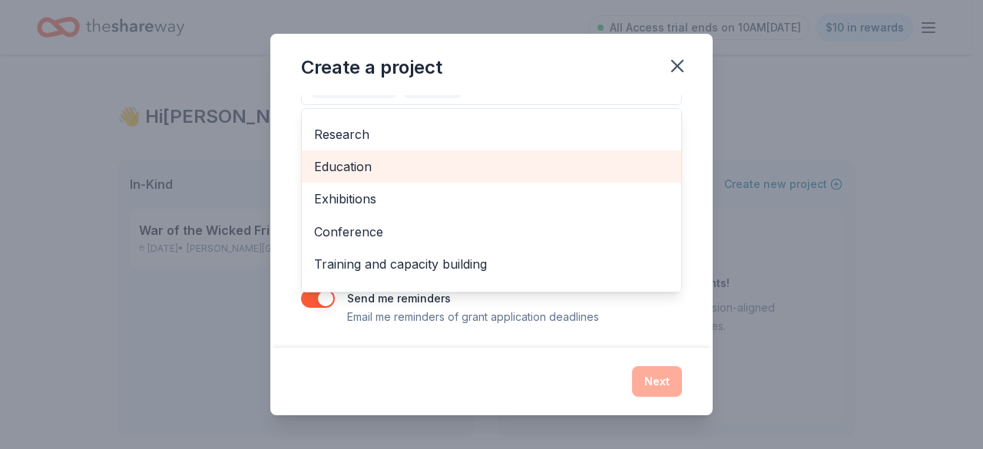
scroll to position [115, 0]
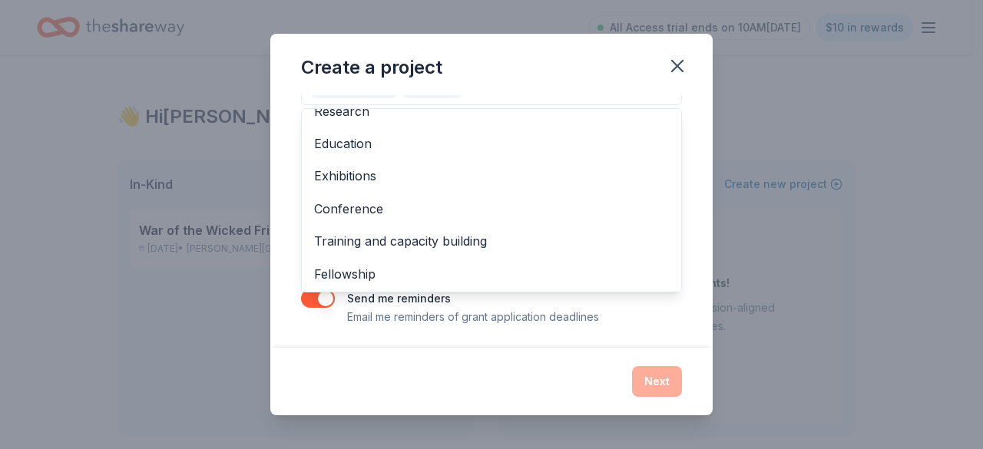
click at [683, 235] on div "Project name * Nationals Tournament ZIP code * 08690 What type of grants are yo…" at bounding box center [491, 221] width 442 height 253
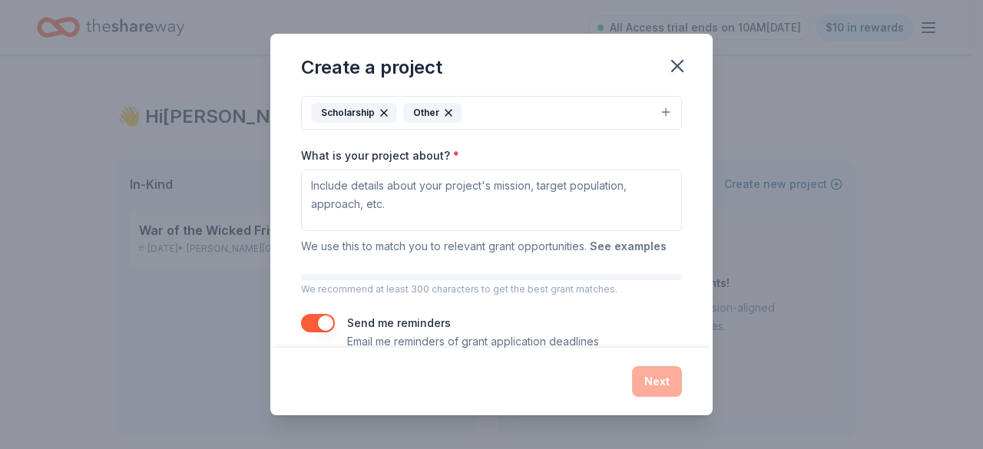
click at [625, 240] on button "See examples" at bounding box center [628, 246] width 77 height 18
